Goal: Find specific page/section: Find specific page/section

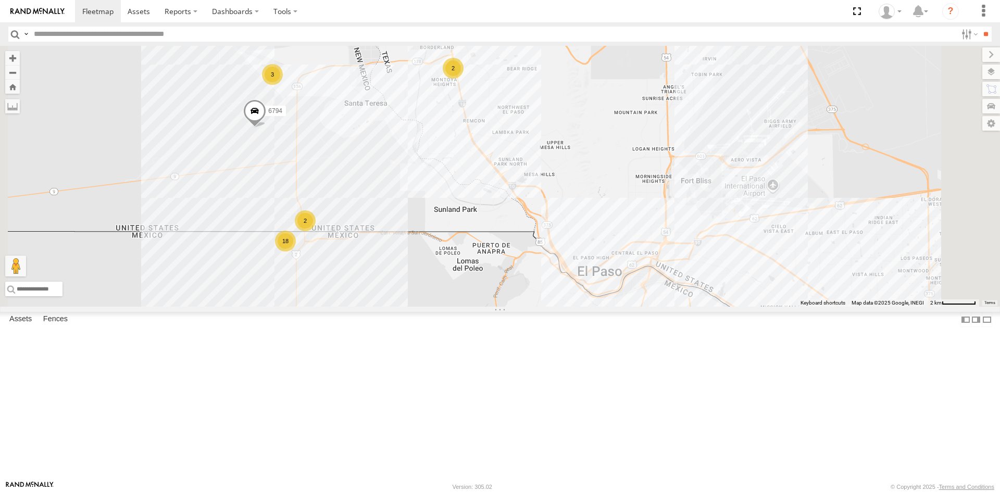
drag, startPoint x: 521, startPoint y: 341, endPoint x: 549, endPoint y: 280, distance: 66.9
click at [522, 307] on div "1124 4093 5723 8689 6794 18 3 2 3 2" at bounding box center [500, 176] width 1000 height 261
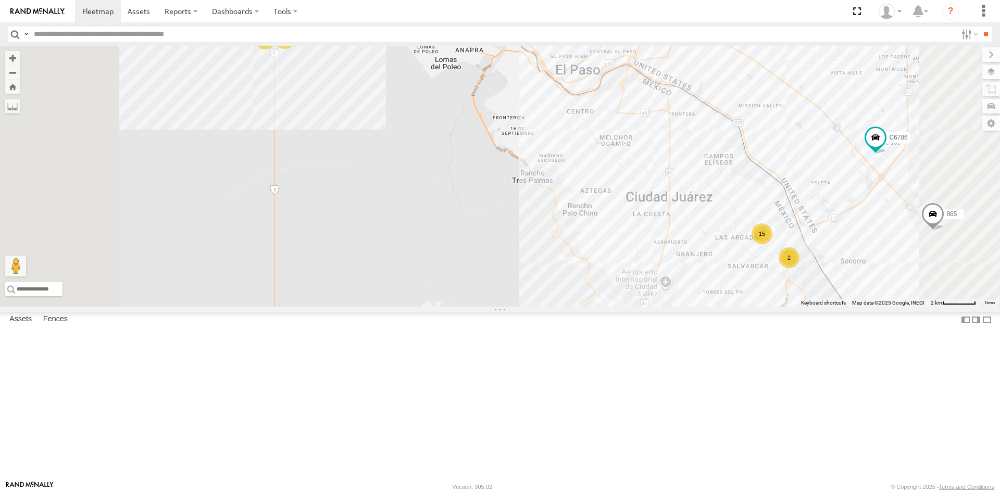
drag, startPoint x: 564, startPoint y: 263, endPoint x: 571, endPoint y: 209, distance: 54.2
click at [571, 209] on div "1124 4093 5723 8689 6794 C6786 865 3485186707B8 8690 16 15 2 2 2" at bounding box center [500, 176] width 1000 height 261
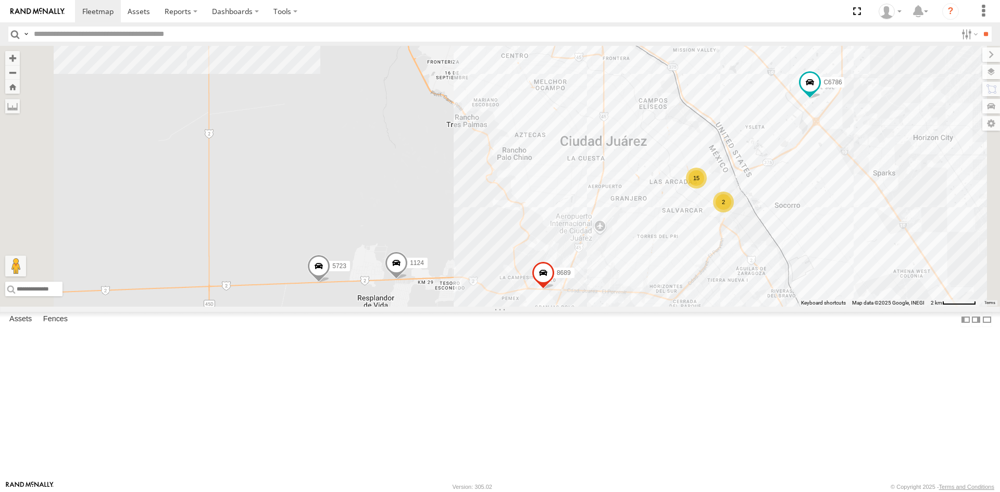
drag, startPoint x: 732, startPoint y: 412, endPoint x: 677, endPoint y: 397, distance: 57.7
click at [683, 307] on div "1124 C6786 4093 5723 8689 0054 16 15 2 3" at bounding box center [500, 176] width 1000 height 261
drag, startPoint x: 376, startPoint y: 156, endPoint x: 448, endPoint y: 282, distance: 144.6
click at [448, 282] on div "1124 C6786 4093 5723 8689 0054 16 15 2 3" at bounding box center [500, 176] width 1000 height 261
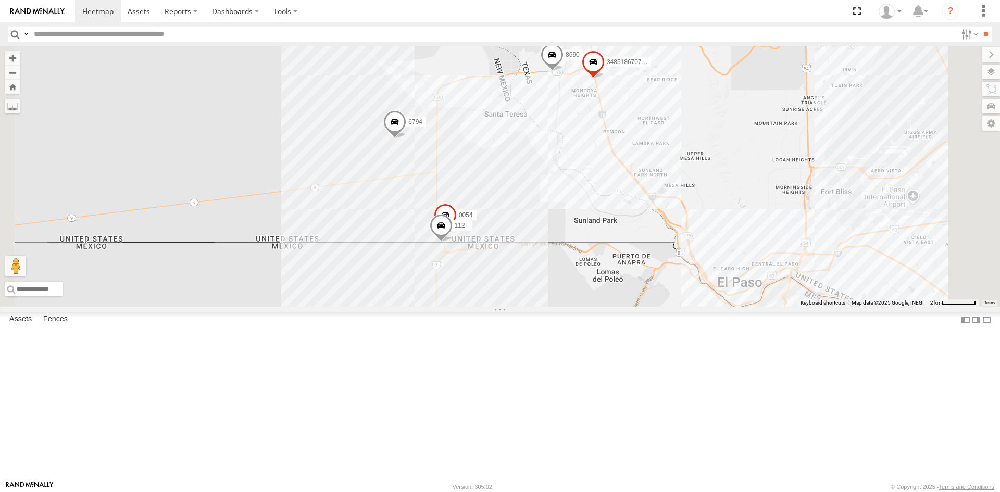
drag, startPoint x: 715, startPoint y: 301, endPoint x: 582, endPoint y: 201, distance: 166.1
click at [587, 203] on div "1124 C6786 4093 5723 8689 0054 3485186707B8 6794 8690 112" at bounding box center [500, 176] width 1000 height 261
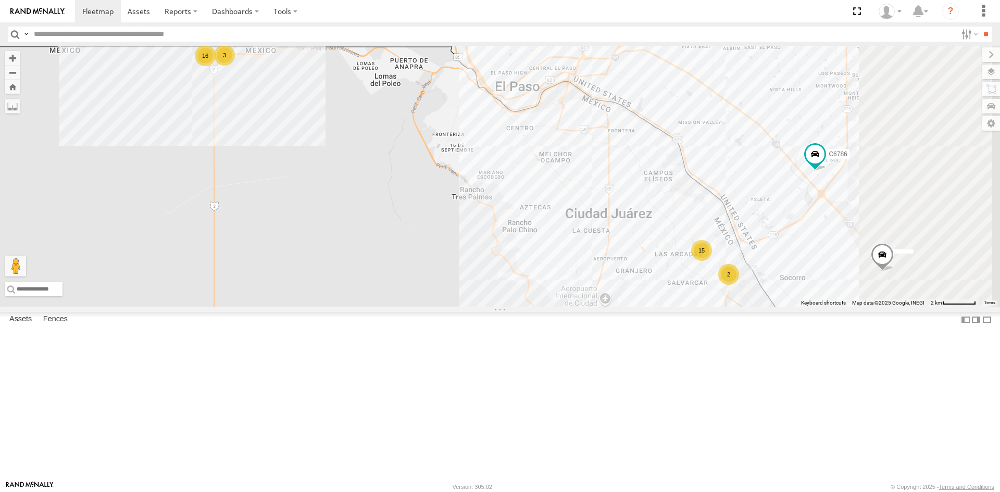
drag, startPoint x: 642, startPoint y: 248, endPoint x: 621, endPoint y: 223, distance: 32.9
click at [621, 223] on div "1124 C6786 4093 5723 8689 0054 3485186707B8 6794 8690 16 15 2 3" at bounding box center [500, 176] width 1000 height 261
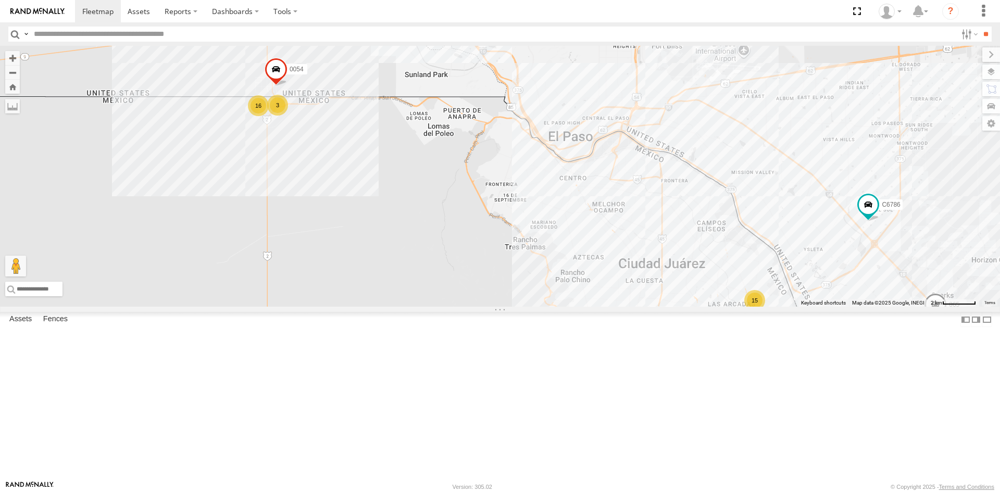
drag, startPoint x: 647, startPoint y: 354, endPoint x: 706, endPoint y: 428, distance: 93.8
click at [706, 307] on div "1124 C6786 4093 5723 8689 0054 865 3485186707B8 6794 8690 16 15 2 3" at bounding box center [500, 176] width 1000 height 261
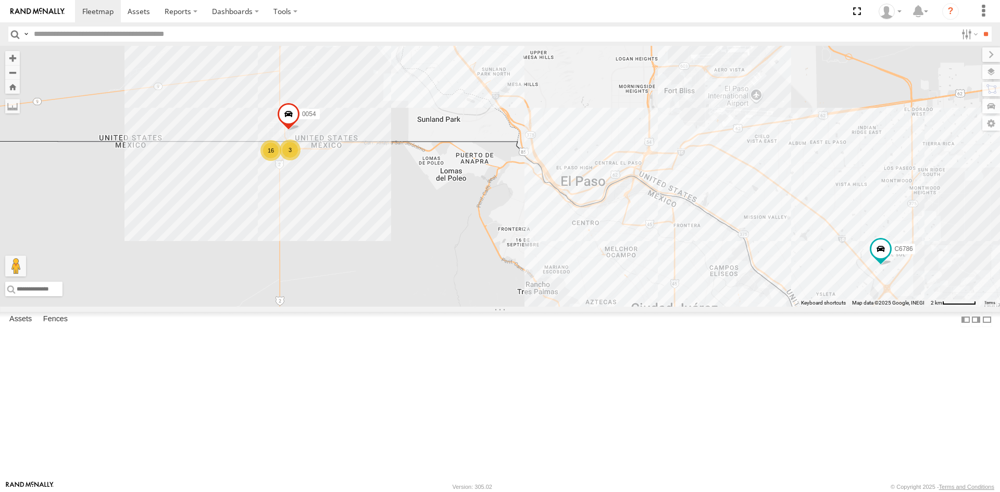
drag, startPoint x: 550, startPoint y: 203, endPoint x: 587, endPoint y: 278, distance: 83.6
click at [587, 278] on div "1124 C6786 4093 5723 8689 0054 865 3485186707B8 6794 8690 16 15 2 3 3" at bounding box center [500, 176] width 1000 height 261
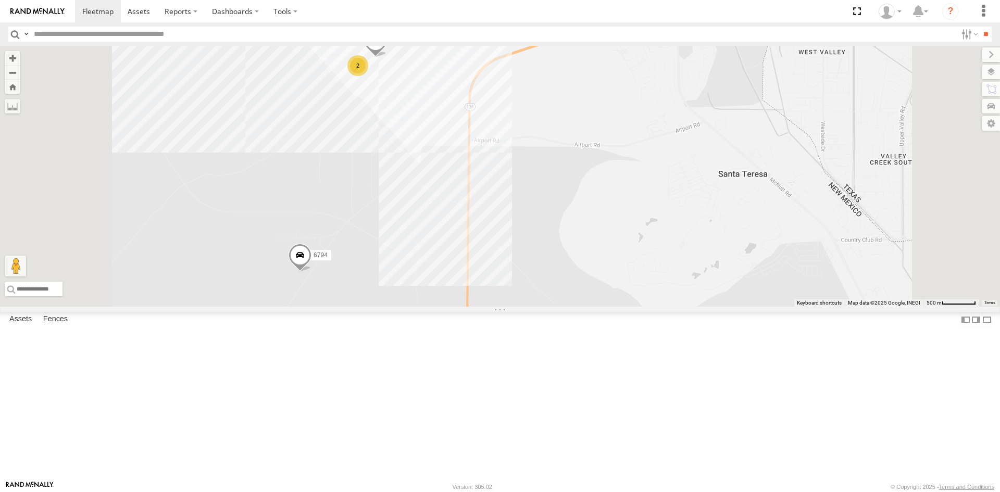
drag, startPoint x: 523, startPoint y: 326, endPoint x: 508, endPoint y: 284, distance: 44.5
click at [512, 286] on div "1124 C6786 4093 5723 8689 0054 865 3485186707B8 6794 8690 181 2" at bounding box center [500, 176] width 1000 height 261
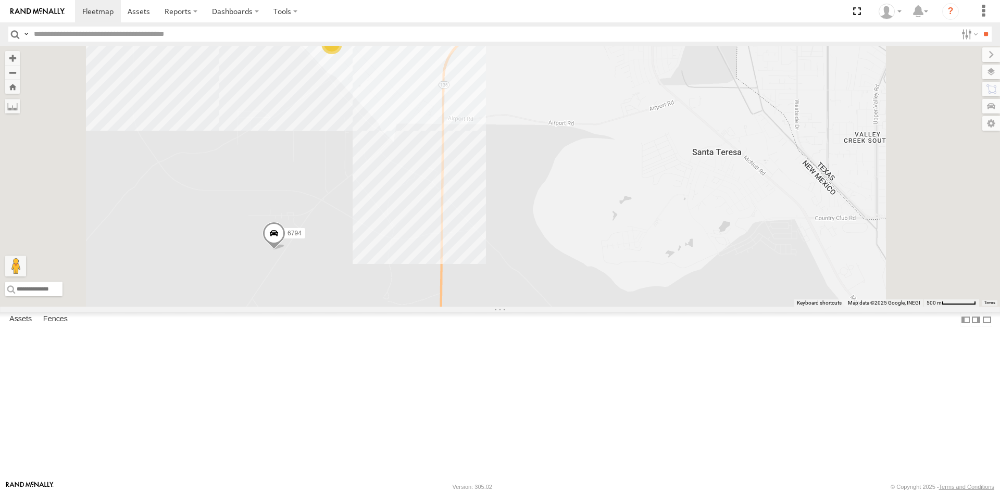
drag, startPoint x: 580, startPoint y: 269, endPoint x: 521, endPoint y: 123, distance: 157.7
click at [538, 180] on div "1124 C6786 4093 5723 8689 0054 865 3485186707B8 6794 8690 181 2" at bounding box center [500, 176] width 1000 height 261
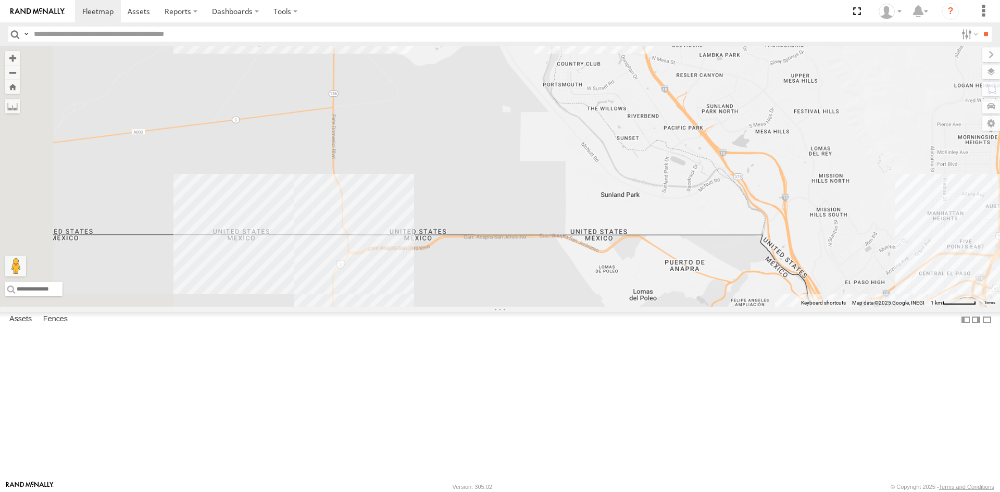
drag, startPoint x: 528, startPoint y: 107, endPoint x: 633, endPoint y: 277, distance: 199.6
click at [633, 277] on div "1124 C6786 4093 5723 8689 865 3485186707B8 6794 8690" at bounding box center [500, 176] width 1000 height 261
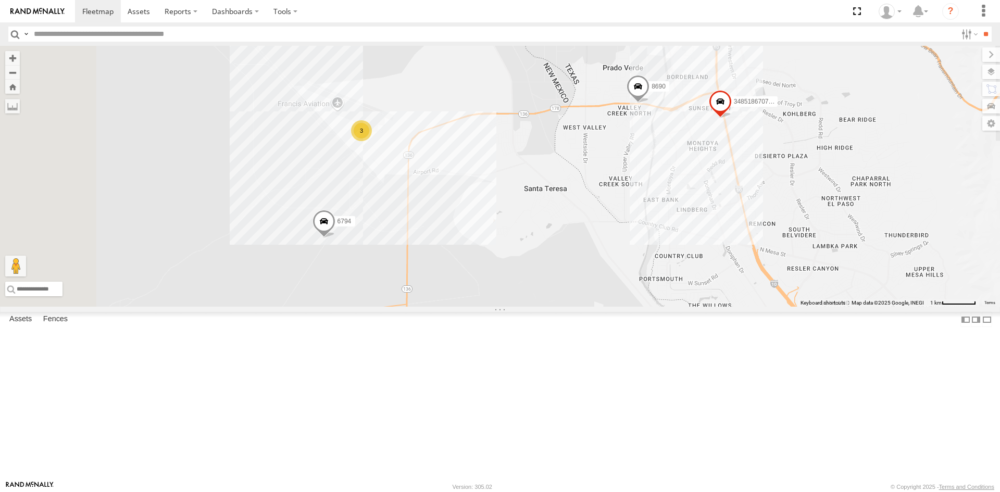
drag, startPoint x: 511, startPoint y: 202, endPoint x: 541, endPoint y: 310, distance: 111.7
click at [577, 307] on div "1124 C6786 4093 5723 8689 865 3485186707B8 6794 8690 16 3 2 0054 112" at bounding box center [500, 176] width 1000 height 261
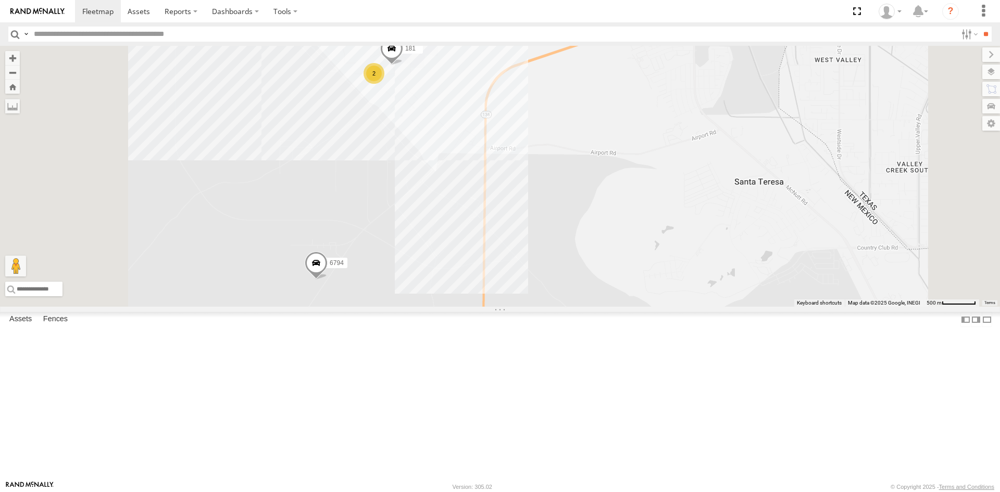
drag, startPoint x: 534, startPoint y: 286, endPoint x: 534, endPoint y: 277, distance: 9.4
click at [534, 277] on div "1124 C6786 4093 5723 8689 865 3485186707B8 6794 8690 0054 112 181 2" at bounding box center [500, 176] width 1000 height 261
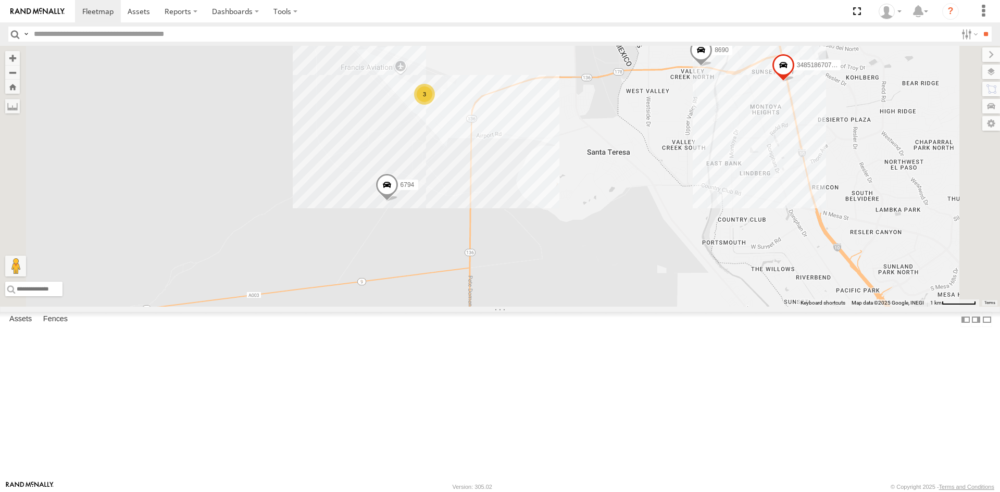
drag, startPoint x: 724, startPoint y: 396, endPoint x: 582, endPoint y: 251, distance: 204.0
click at [598, 269] on div "1124 C6786 4093 5723 8689 865 3485186707B8 6794 8690 0054 112 3 2 8075" at bounding box center [500, 176] width 1000 height 261
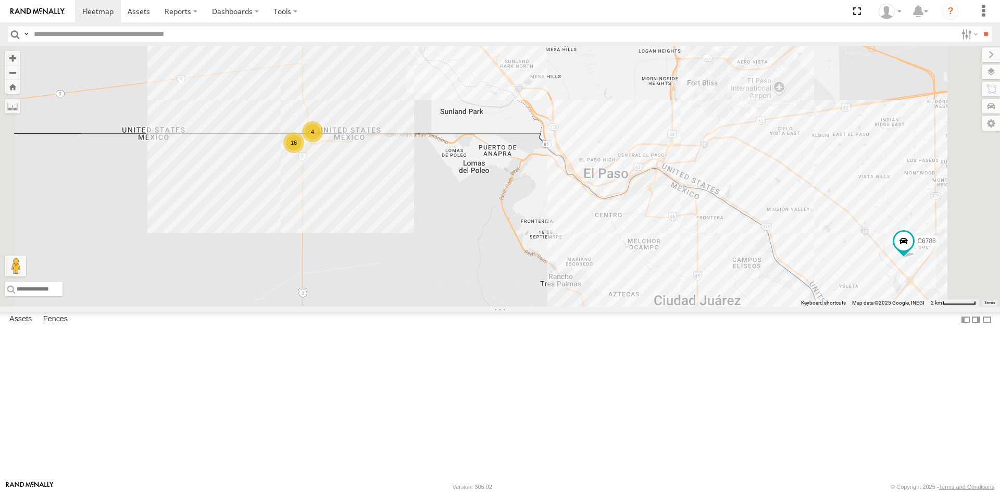
drag, startPoint x: 637, startPoint y: 249, endPoint x: 610, endPoint y: 193, distance: 62.2
click at [627, 223] on div "1124 C6786 4093 5723 8689 865 3485186707B8 6794 8690 8075 16 3 15 2 4" at bounding box center [500, 176] width 1000 height 261
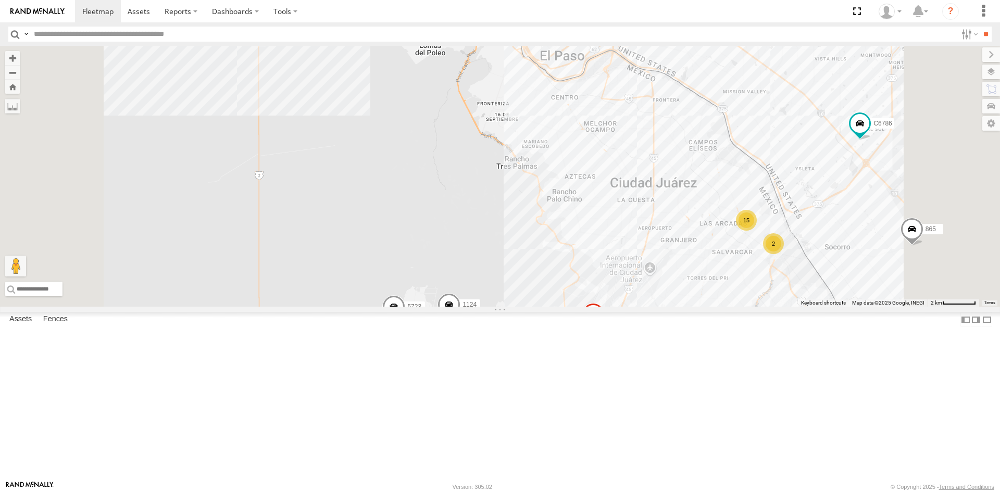
drag, startPoint x: 543, startPoint y: 304, endPoint x: 603, endPoint y: 399, distance: 112.4
click at [603, 307] on div "1124 C6786 4093 5723 8689 865 3485186707B8 6794 8690 8075 16 15 2 4" at bounding box center [500, 176] width 1000 height 261
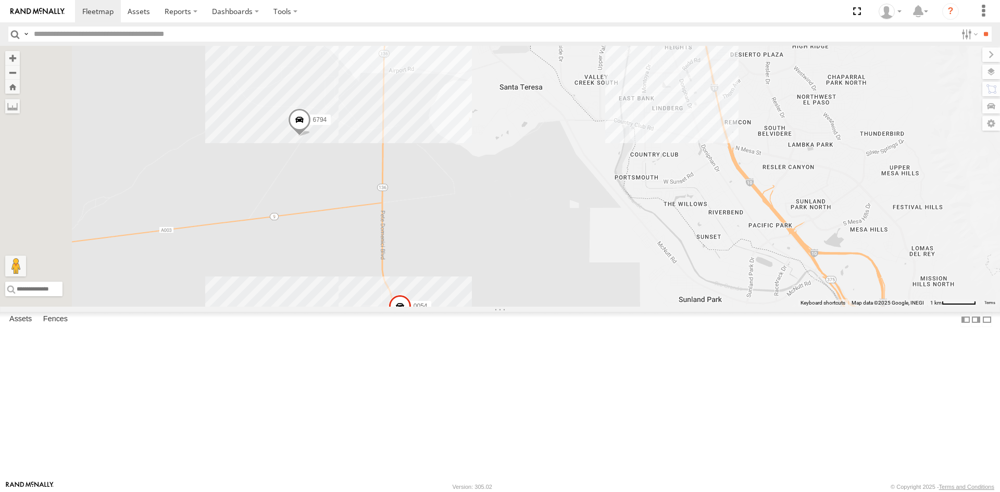
click at [544, 307] on div "1124 C6786 4093 5723 8689 865 3485186707B8 6794 8690 8075 16 3 0054" at bounding box center [500, 176] width 1000 height 261
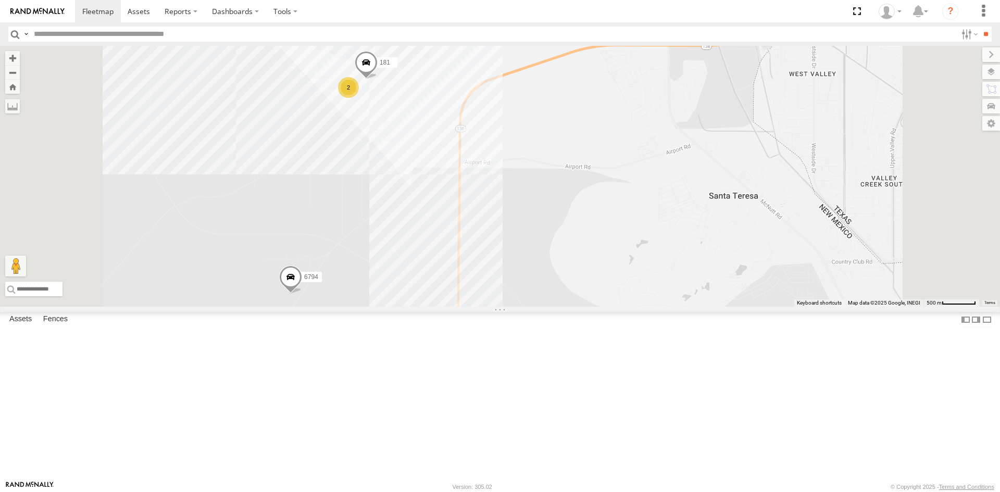
drag, startPoint x: 509, startPoint y: 295, endPoint x: 515, endPoint y: 257, distance: 37.9
click at [515, 257] on div "1124 C6786 4093 5723 8689 865 3485186707B8 6794 8690 8075 0054 181 2" at bounding box center [500, 176] width 1000 height 261
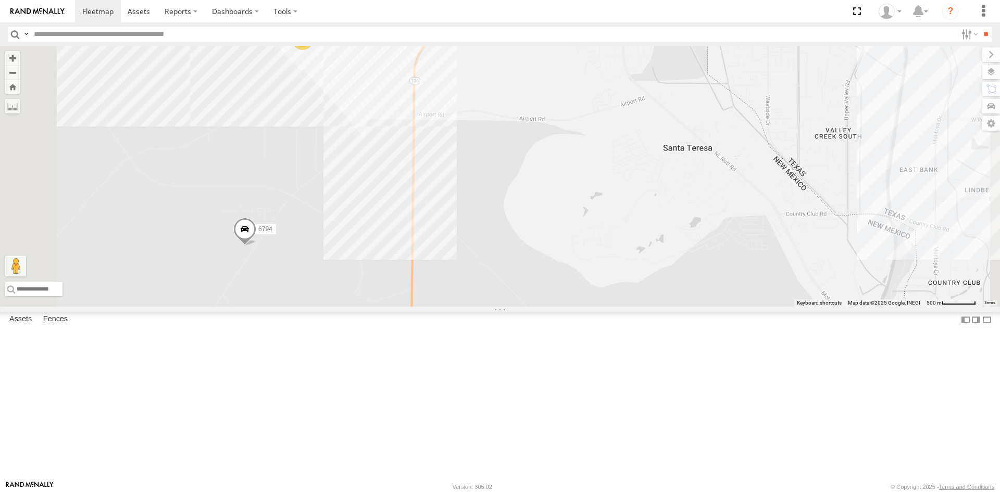
drag, startPoint x: 562, startPoint y: 212, endPoint x: 567, endPoint y: 221, distance: 10.5
click at [567, 221] on div "1124 C6786 4093 5723 8689 865 3485186707B8 6794 8690 8075 0054 181 2" at bounding box center [500, 176] width 1000 height 261
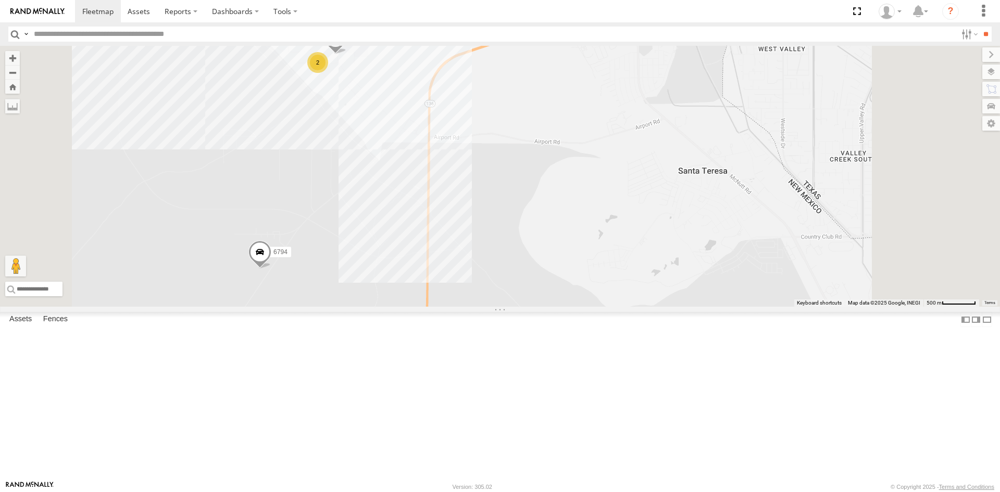
drag, startPoint x: 636, startPoint y: 287, endPoint x: 569, endPoint y: 145, distance: 157.3
click at [593, 192] on div "181 6794 8690 2" at bounding box center [500, 176] width 1000 height 261
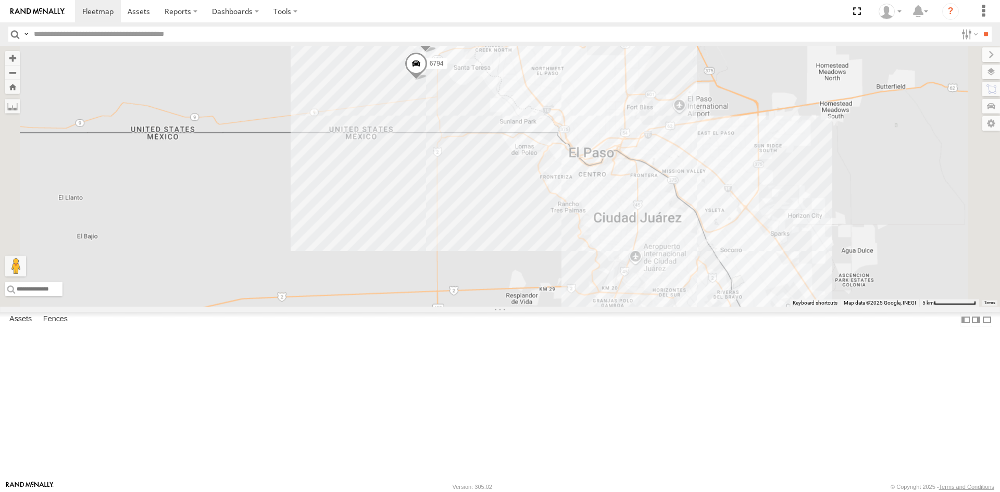
drag, startPoint x: 672, startPoint y: 253, endPoint x: 642, endPoint y: 227, distance: 39.9
click at [638, 224] on div "181 6794 8690" at bounding box center [500, 176] width 1000 height 261
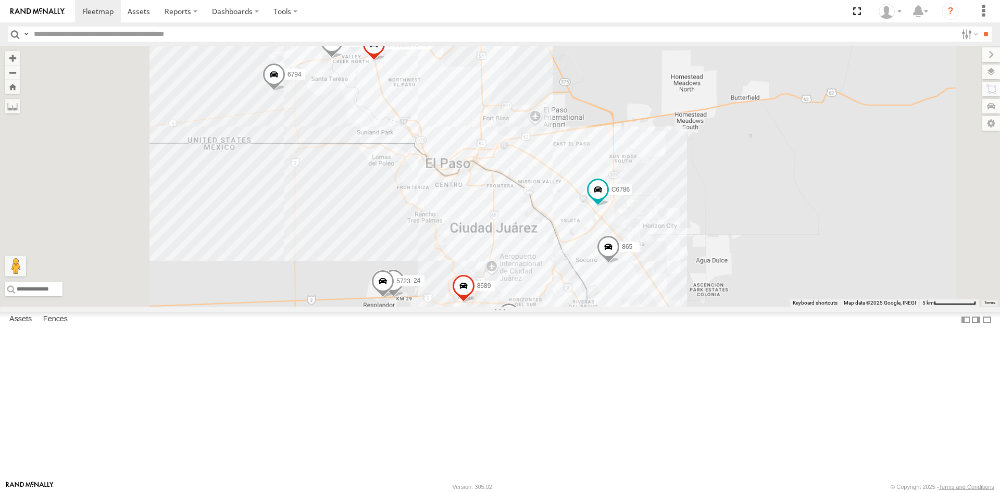
drag, startPoint x: 510, startPoint y: 217, endPoint x: 543, endPoint y: 302, distance: 91.5
click at [543, 302] on div "6794 8690 3485186707B8 C6786 4093 8689 865 1124 5723" at bounding box center [500, 176] width 1000 height 261
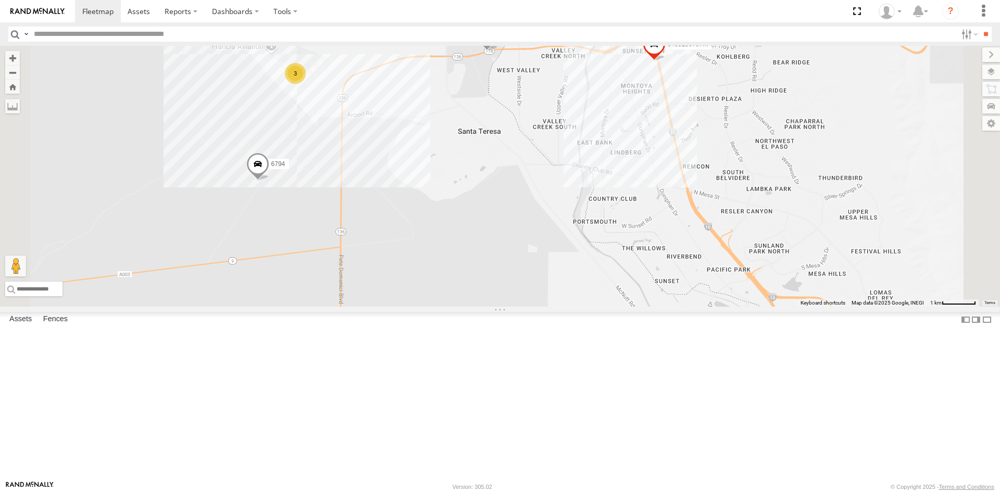
drag, startPoint x: 437, startPoint y: 182, endPoint x: 532, endPoint y: 257, distance: 120.5
click at [532, 257] on div "6794 8690 3485186707B8 C6786 4093 8689 865 16 3 2 3509 0054" at bounding box center [500, 176] width 1000 height 261
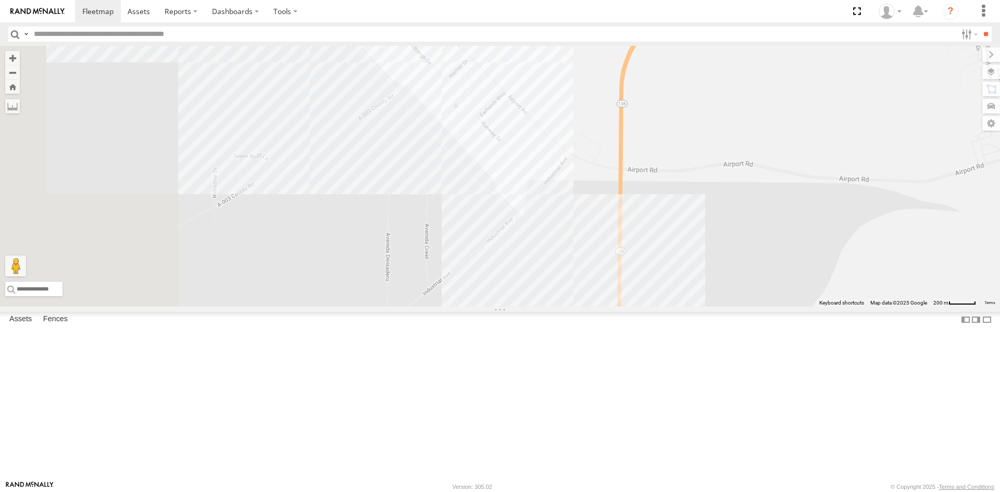
drag, startPoint x: 432, startPoint y: 243, endPoint x: 657, endPoint y: 229, distance: 225.4
click at [655, 228] on div "6794 8690 3485186707B8 C6786 4093 8689 865 3509 0054" at bounding box center [500, 176] width 1000 height 261
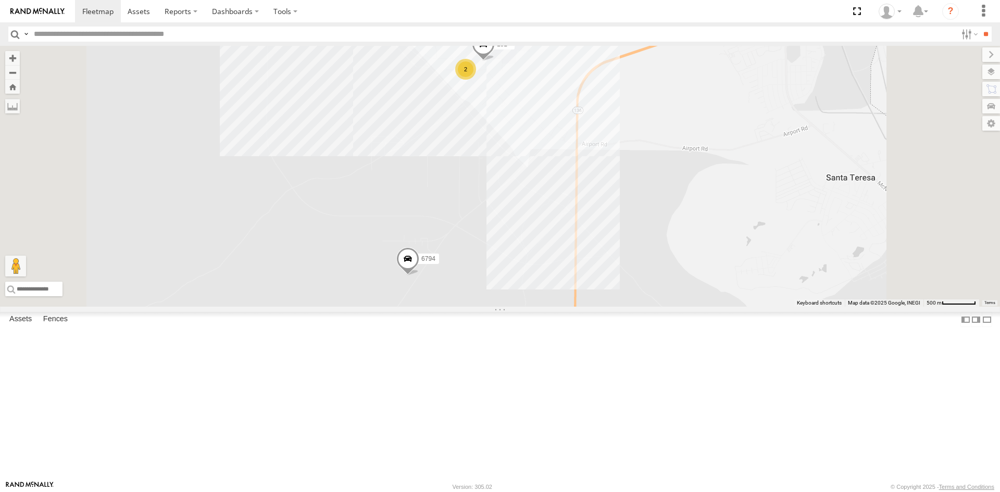
drag, startPoint x: 657, startPoint y: 225, endPoint x: 657, endPoint y: 210, distance: 15.1
click at [657, 210] on div "6794 8690 3485186707B8 C6786 4093 8689 865 3509 0054 181 2" at bounding box center [500, 176] width 1000 height 261
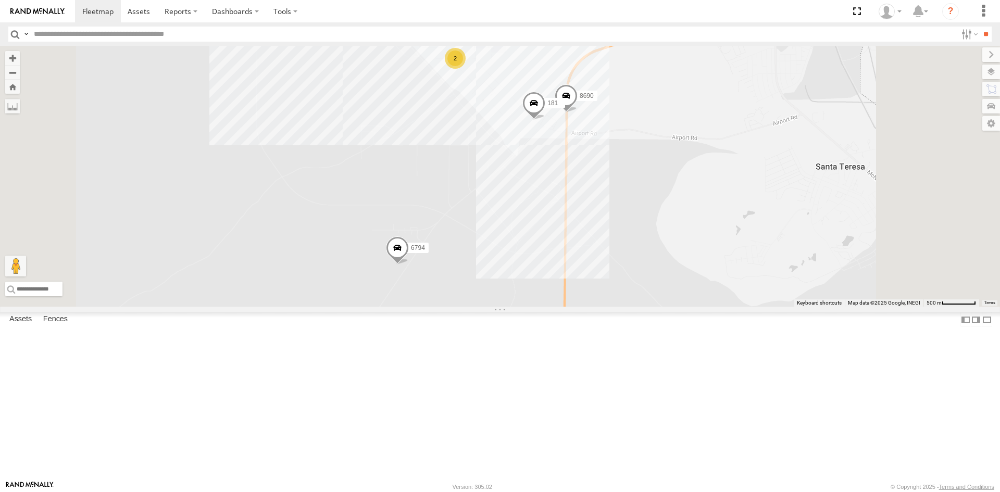
drag, startPoint x: 732, startPoint y: 325, endPoint x: 674, endPoint y: 280, distance: 73.4
click at [675, 280] on div "6794 8690 3485186707B8 C6786 4093 8689 865 3509 0054 181 2" at bounding box center [500, 176] width 1000 height 261
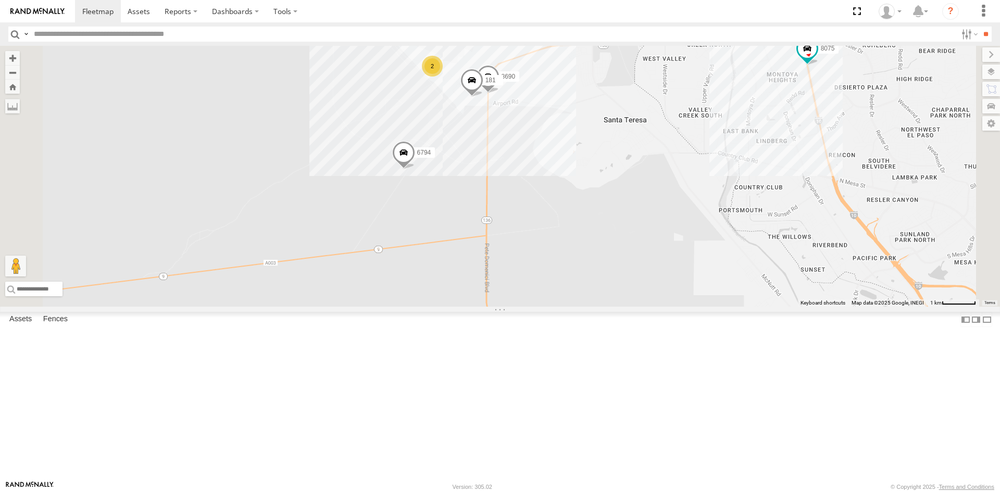
drag, startPoint x: 679, startPoint y: 324, endPoint x: 636, endPoint y: 262, distance: 74.8
click at [650, 288] on div "6794 8690 3485186707B8 C6786 4093 8689 865 3509 181 2 8075 10 2 2 112" at bounding box center [500, 176] width 1000 height 261
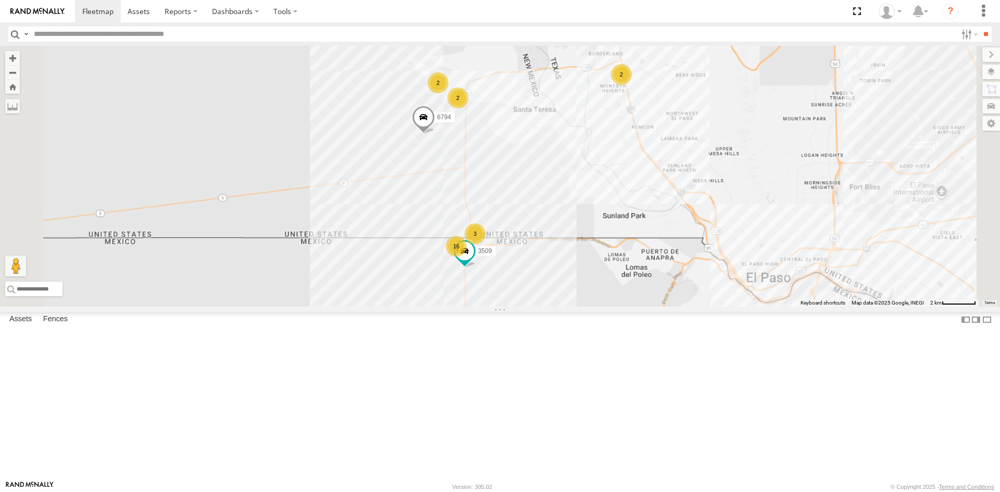
drag, startPoint x: 715, startPoint y: 384, endPoint x: 633, endPoint y: 242, distance: 164.5
click at [636, 257] on div "6794 C6786 4093 8689 865 3509 16 2 2 2 3 2" at bounding box center [500, 176] width 1000 height 261
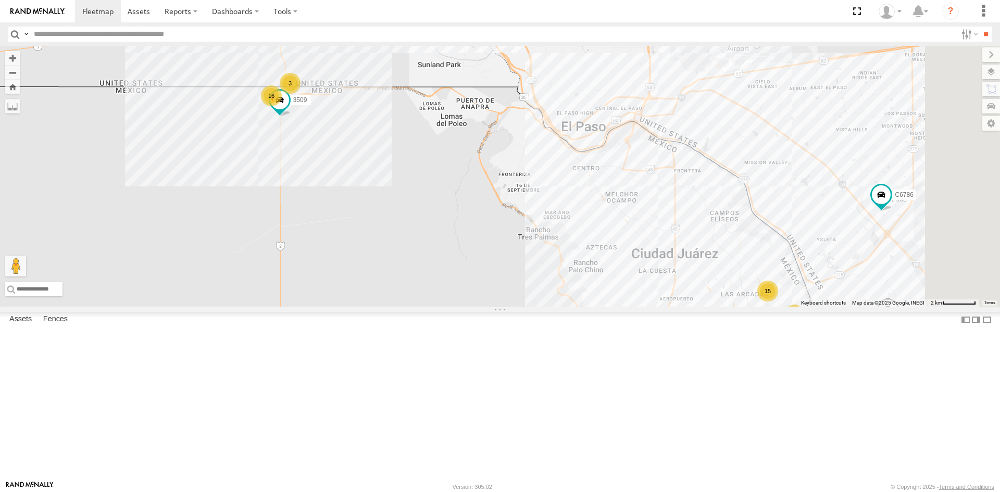
drag, startPoint x: 595, startPoint y: 199, endPoint x: 618, endPoint y: 376, distance: 178.0
click at [621, 307] on div "6794 C6786 4093 8689 865 3509 16 2 2 2 3 2 15 2 2" at bounding box center [500, 176] width 1000 height 261
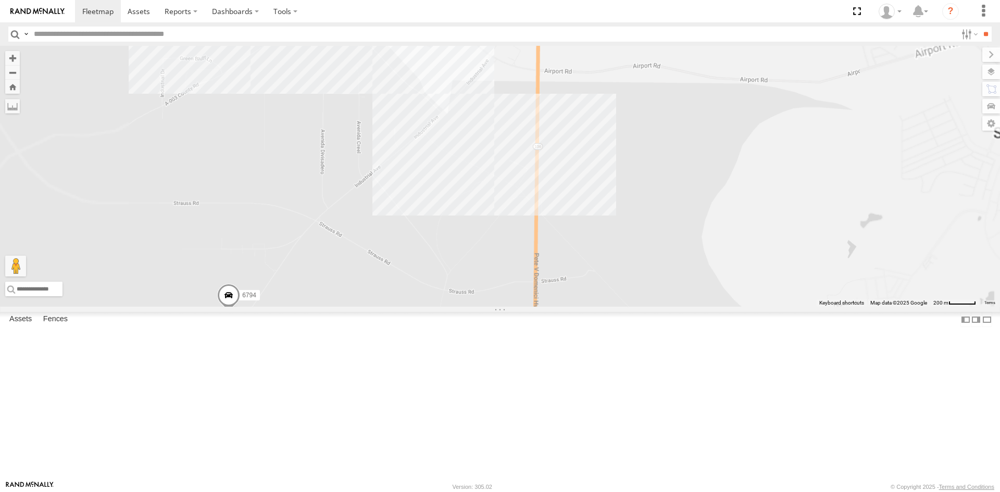
drag, startPoint x: 414, startPoint y: 193, endPoint x: 432, endPoint y: 204, distance: 21.7
click at [432, 204] on div "6794 C6786 4093 8689 865 3509" at bounding box center [500, 176] width 1000 height 261
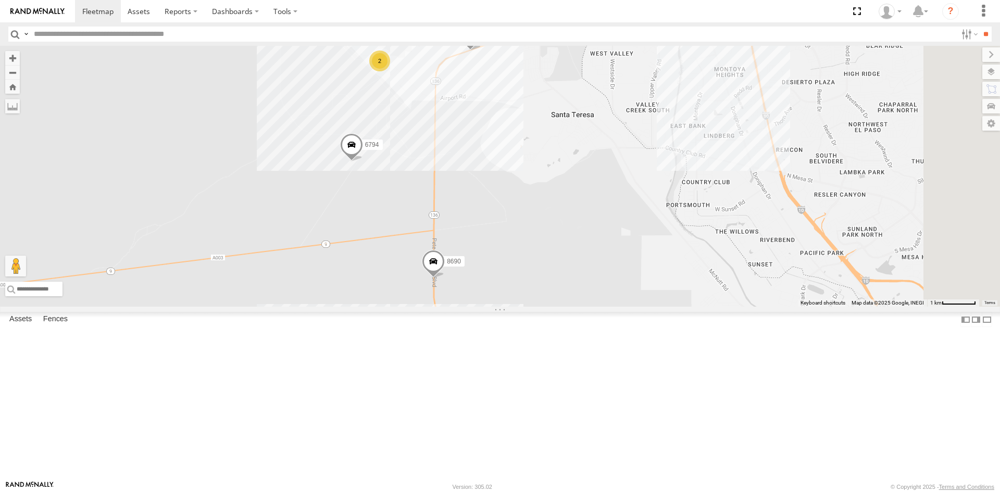
drag, startPoint x: 608, startPoint y: 241, endPoint x: 591, endPoint y: 216, distance: 30.0
click at [595, 221] on div "181 3485186707B8 7937 0054 6794 8690 2 2" at bounding box center [500, 176] width 1000 height 261
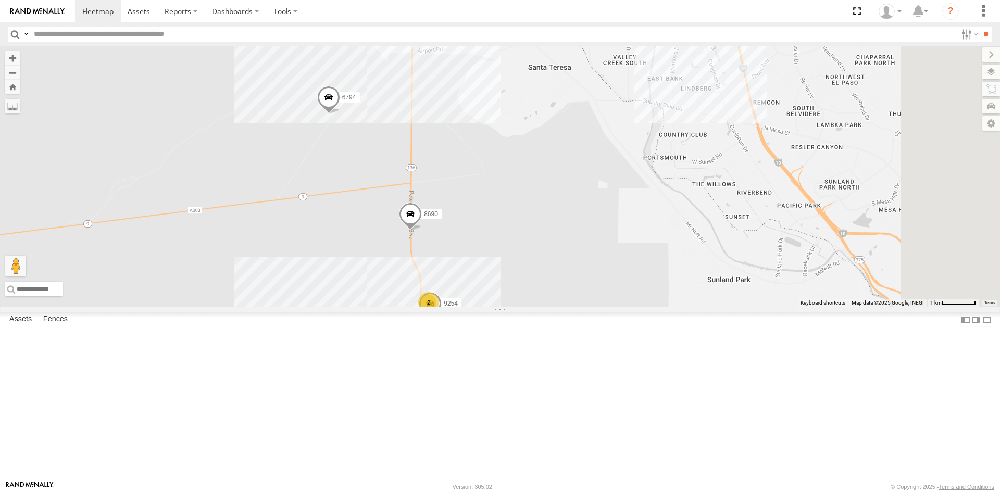
drag, startPoint x: 638, startPoint y: 371, endPoint x: 638, endPoint y: 361, distance: 9.4
click at [638, 307] on div "3485186707B8 7937 6794 8690 2 2 2 17 9254" at bounding box center [500, 176] width 1000 height 261
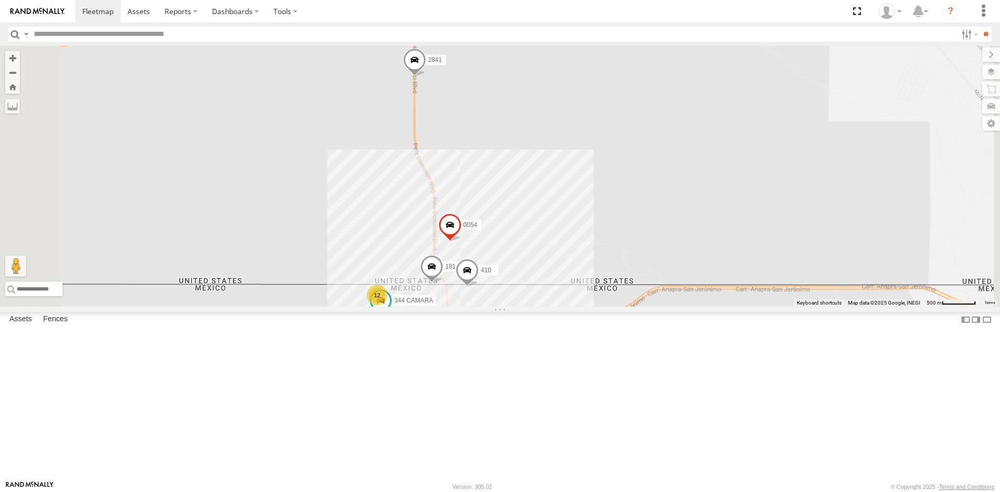
drag, startPoint x: 633, startPoint y: 364, endPoint x: 520, endPoint y: 180, distance: 215.1
click at [532, 207] on div "181 410 0054 2841 2 12 344 CAMARA" at bounding box center [500, 176] width 1000 height 261
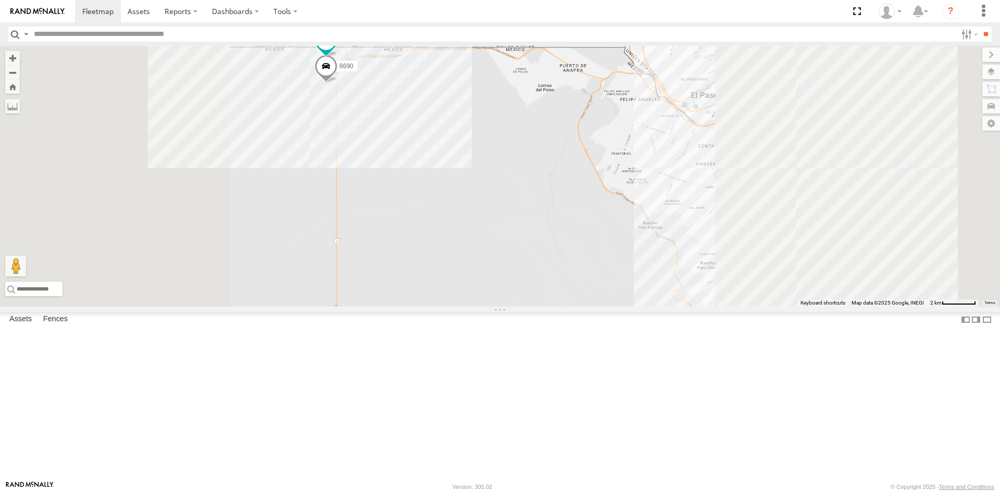
drag, startPoint x: 773, startPoint y: 373, endPoint x: 715, endPoint y: 321, distance: 78.2
click at [718, 307] on div "181 410 0054 8690 2841 344 CAMARA" at bounding box center [500, 176] width 1000 height 261
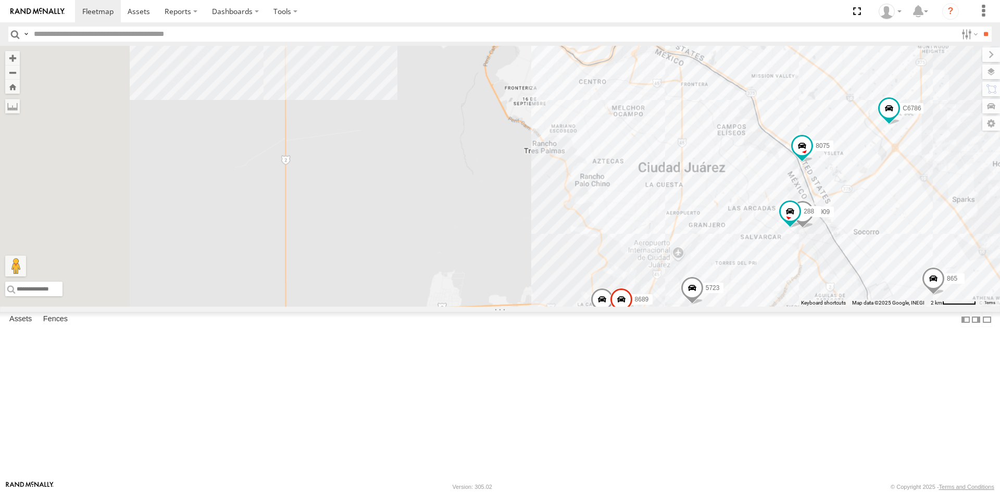
drag, startPoint x: 737, startPoint y: 339, endPoint x: 738, endPoint y: 356, distance: 17.2
click at [738, 307] on div "181 410 0054 8690 2841 344 CAMARA 1124 8075 C6786 4093 5723 8689 865 2909 288" at bounding box center [500, 176] width 1000 height 261
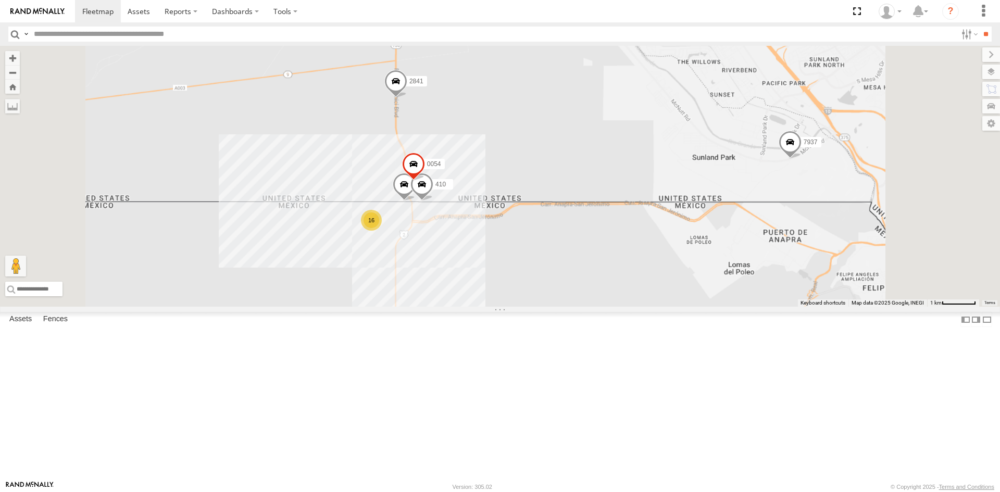
drag, startPoint x: 773, startPoint y: 344, endPoint x: 585, endPoint y: 162, distance: 262.2
click at [690, 263] on div "2841 1124 8075 C6786 4093 5723 8689 865 7937 9254 6794 181 410 0054 16" at bounding box center [500, 176] width 1000 height 261
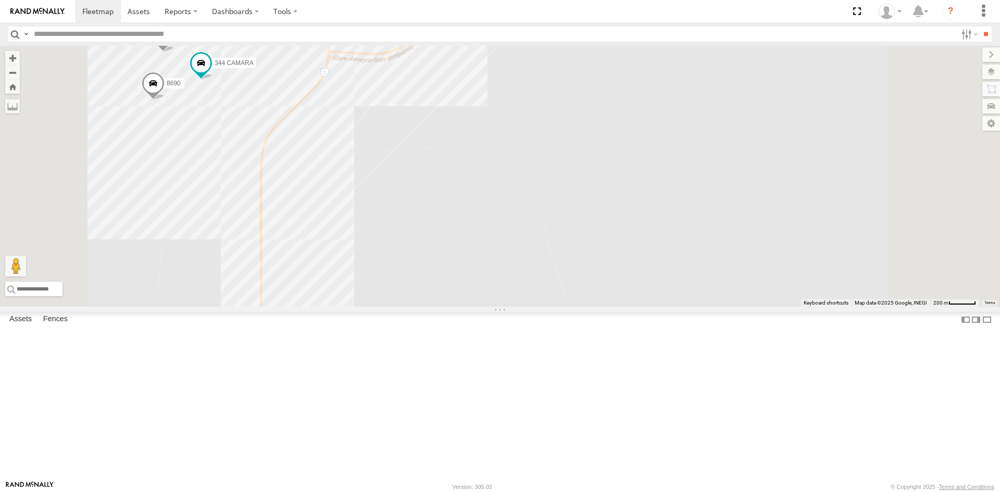
click at [607, 307] on div "2841 1124 8075 C6786 4093 5723 8689 865 7937 9254 6794 181 410 0054 8025 2 11 8…" at bounding box center [500, 176] width 1000 height 261
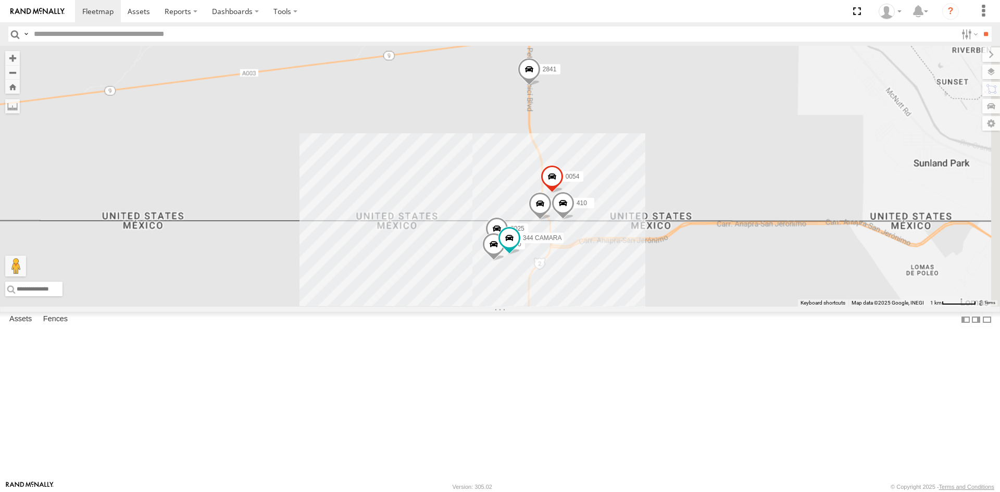
drag, startPoint x: 766, startPoint y: 329, endPoint x: 622, endPoint y: 141, distance: 236.3
click at [632, 159] on div "2841 1124 8075 C6786 4093 5723 8689 865 7937 9254 6794 181 410 0054 8025 8690 3…" at bounding box center [500, 176] width 1000 height 261
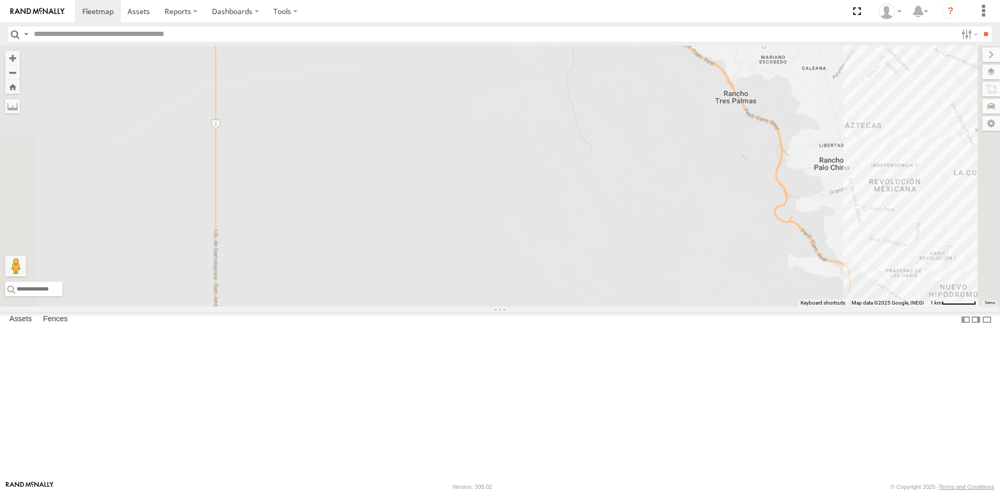
drag, startPoint x: 734, startPoint y: 270, endPoint x: 582, endPoint y: 66, distance: 254.6
click at [595, 79] on div "2841 1124 8075 C6786 4093 5723 8689 865 7937 9254 6794 181 410 0054 8025 8690 3…" at bounding box center [500, 176] width 1000 height 261
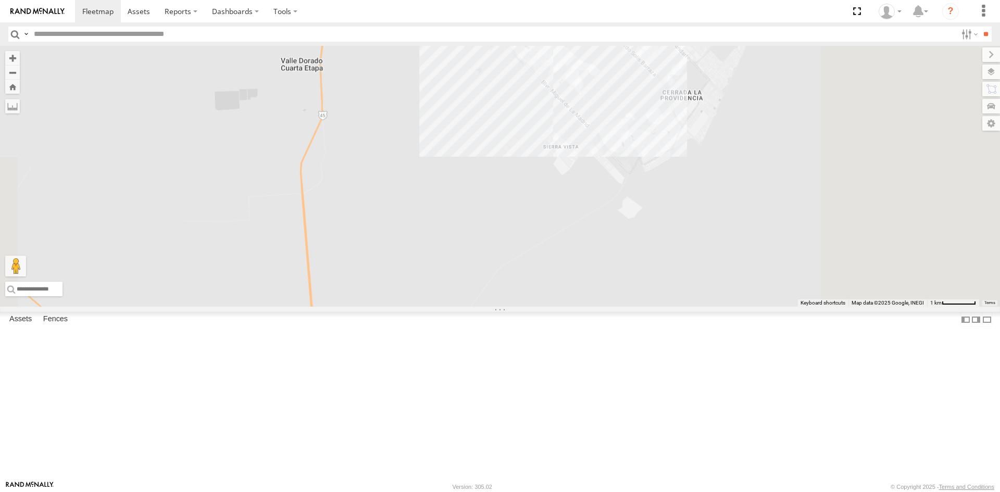
drag, startPoint x: 723, startPoint y: 192, endPoint x: 647, endPoint y: 420, distance: 240.1
click at [647, 307] on div "2841 1124 8075 C6786 4093 5723 8689 865 7937 9254 6794 181 410 0054 8025 8690 3…" at bounding box center [500, 176] width 1000 height 261
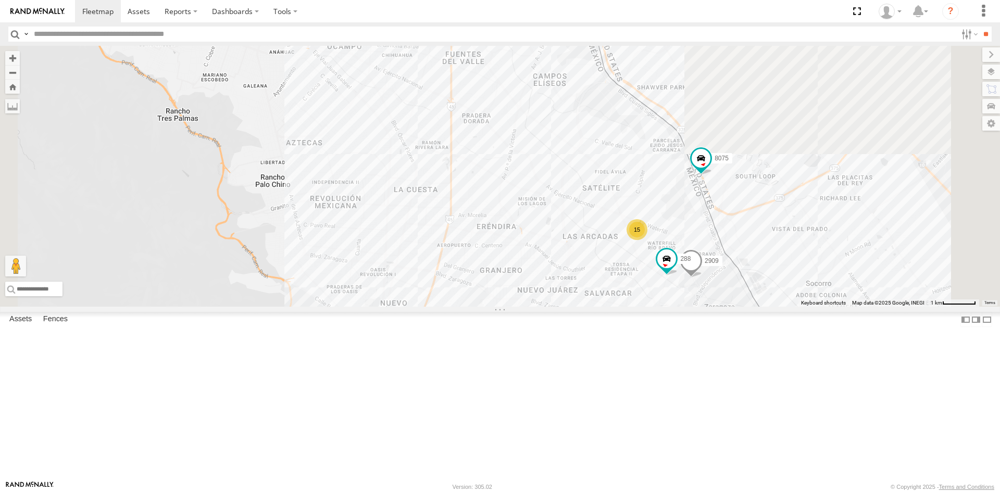
drag, startPoint x: 633, startPoint y: 397, endPoint x: 625, endPoint y: 431, distance: 34.9
click at [630, 307] on div "1124 5723 15 8075 2909 4093 8689 288" at bounding box center [500, 176] width 1000 height 261
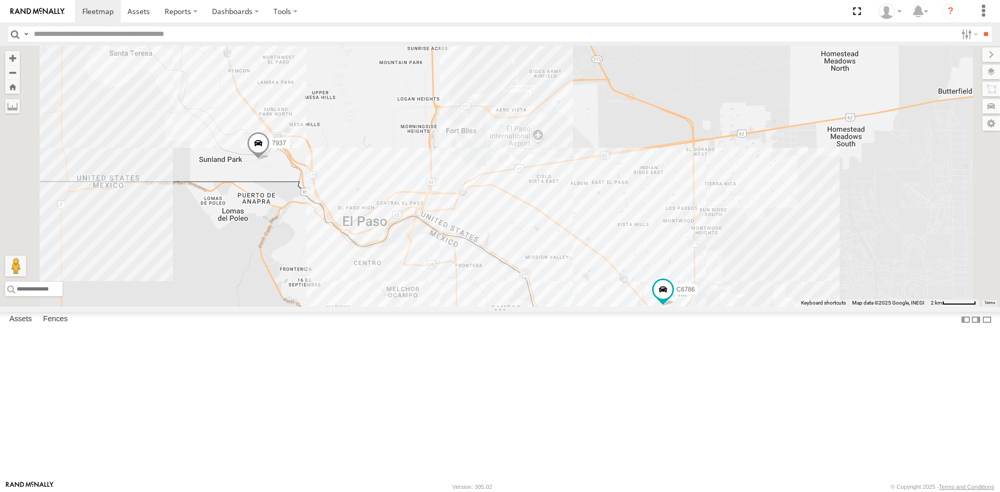
drag, startPoint x: 387, startPoint y: 169, endPoint x: 428, endPoint y: 248, distance: 88.8
click at [427, 253] on div "1124 5723 8075 4093 8689 15 3485186707B8 2 C6786 2 7937" at bounding box center [500, 176] width 1000 height 261
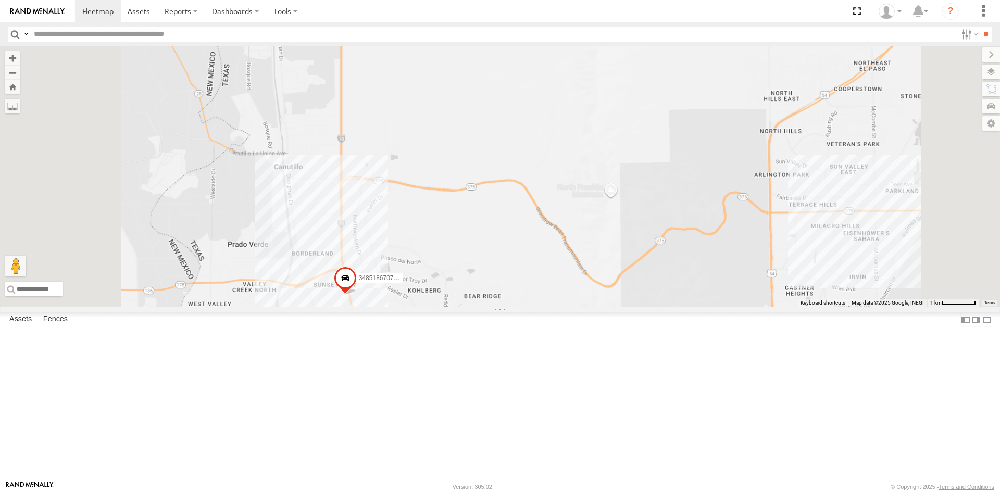
drag, startPoint x: 446, startPoint y: 386, endPoint x: 636, endPoint y: 275, distance: 219.9
click at [624, 284] on div "1124 5723 8075 4093 8689 3485186707B8 C6786 7937" at bounding box center [500, 176] width 1000 height 261
